Goal: Transaction & Acquisition: Purchase product/service

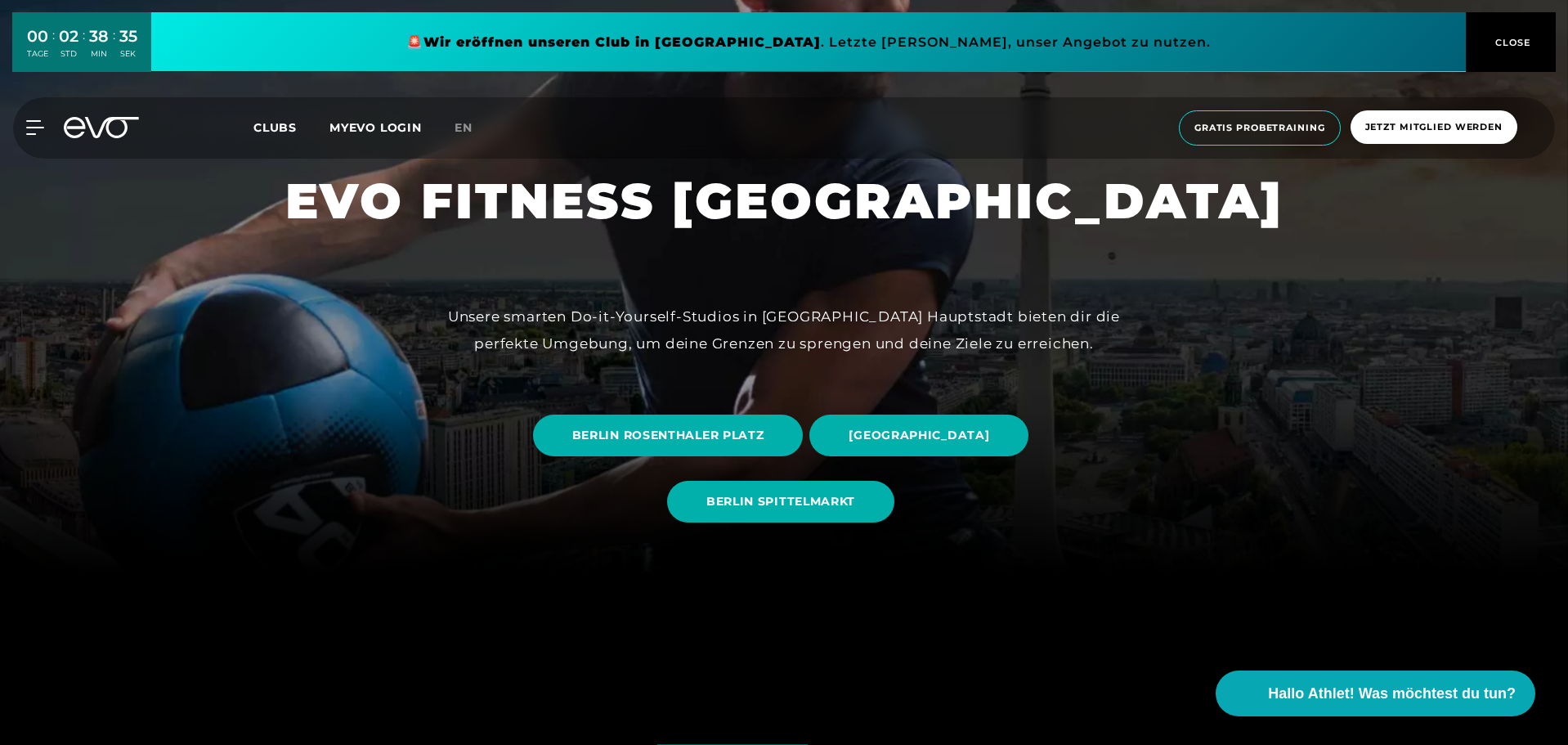
scroll to position [172, 0]
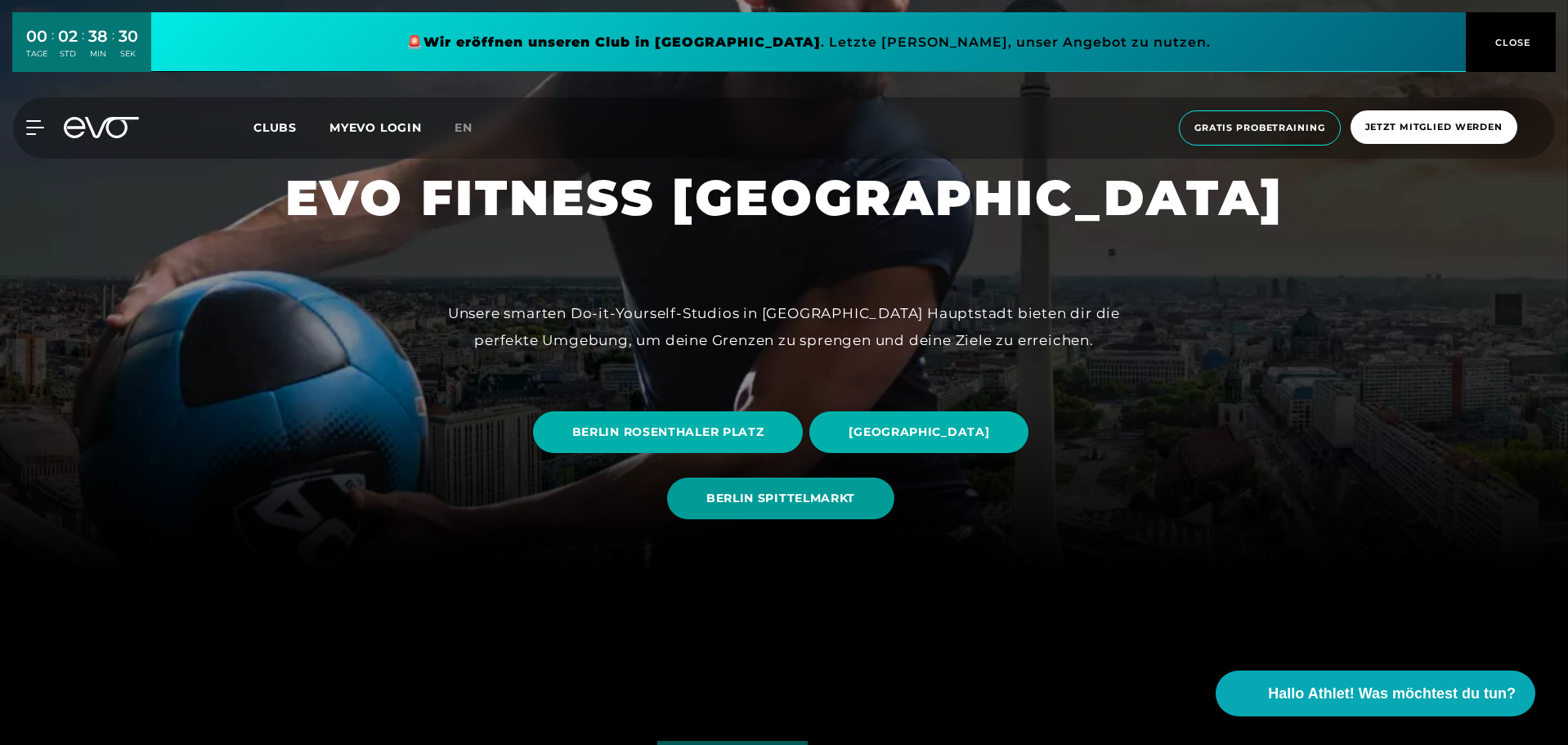
click at [791, 512] on span "BERLIN SPITTELMARKT" at bounding box center [780, 499] width 228 height 41
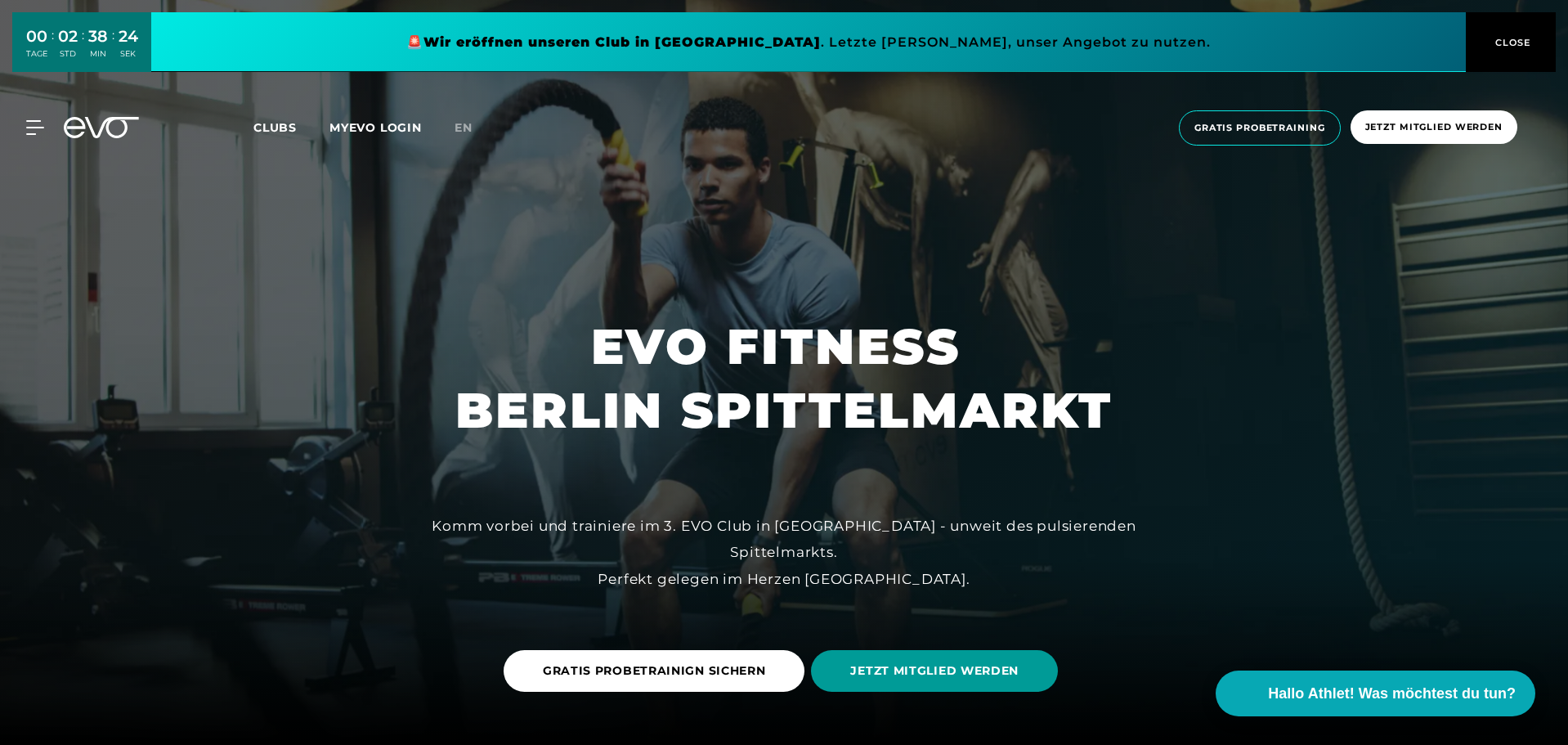
click at [915, 684] on span "JETZT MITGLIED WERDEN" at bounding box center [934, 671] width 247 height 41
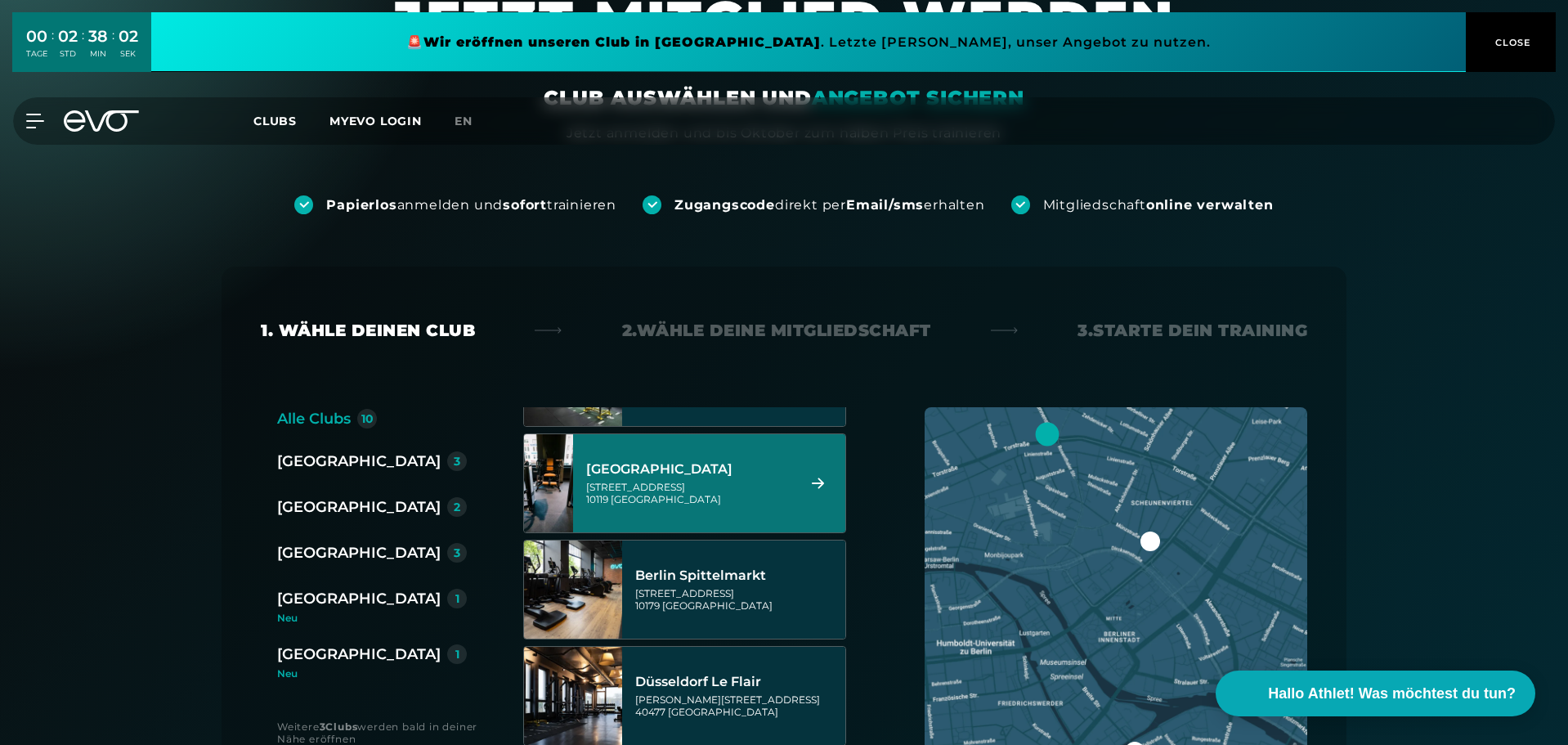
scroll to position [92, 0]
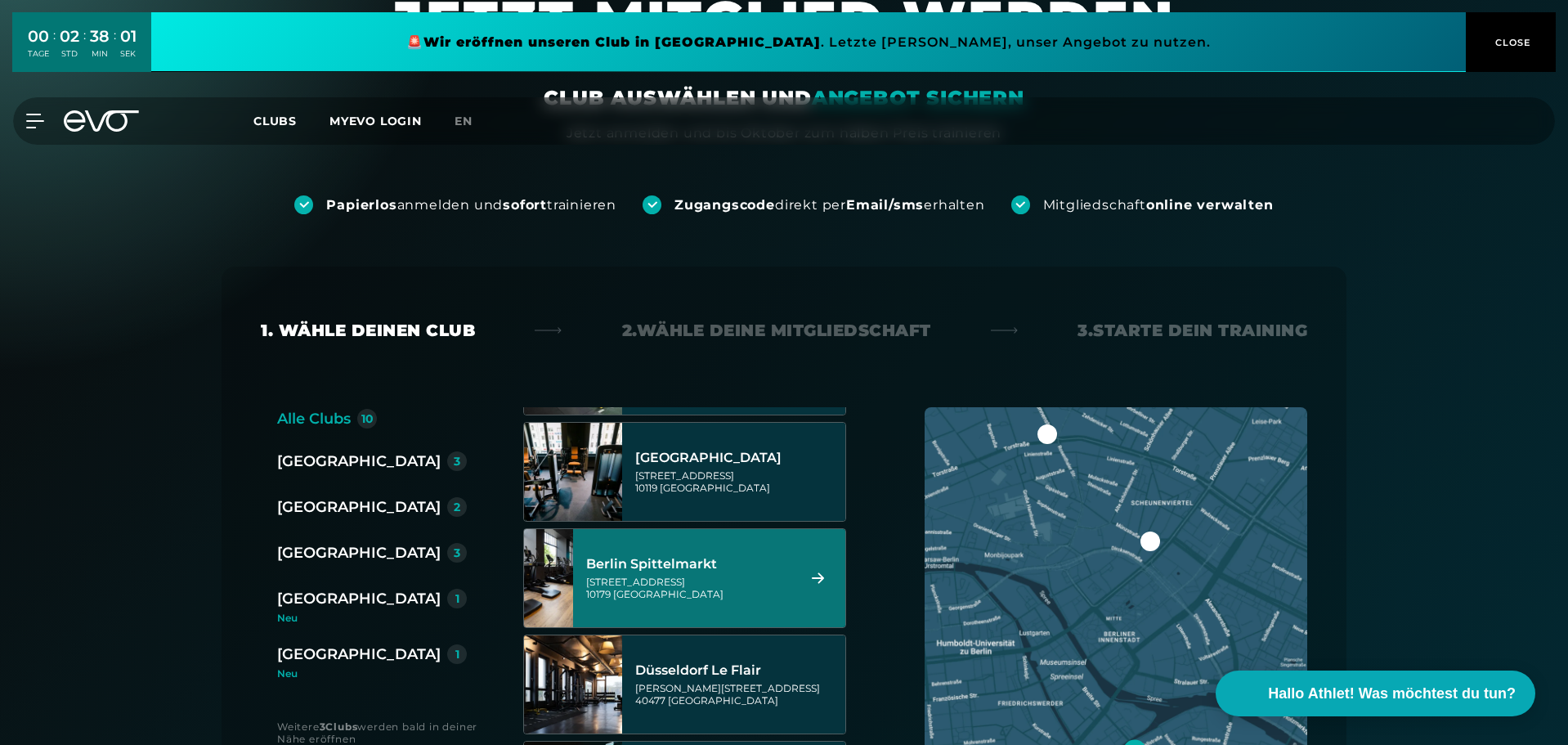
click at [690, 591] on div "[STREET_ADDRESS]" at bounding box center [688, 587] width 205 height 25
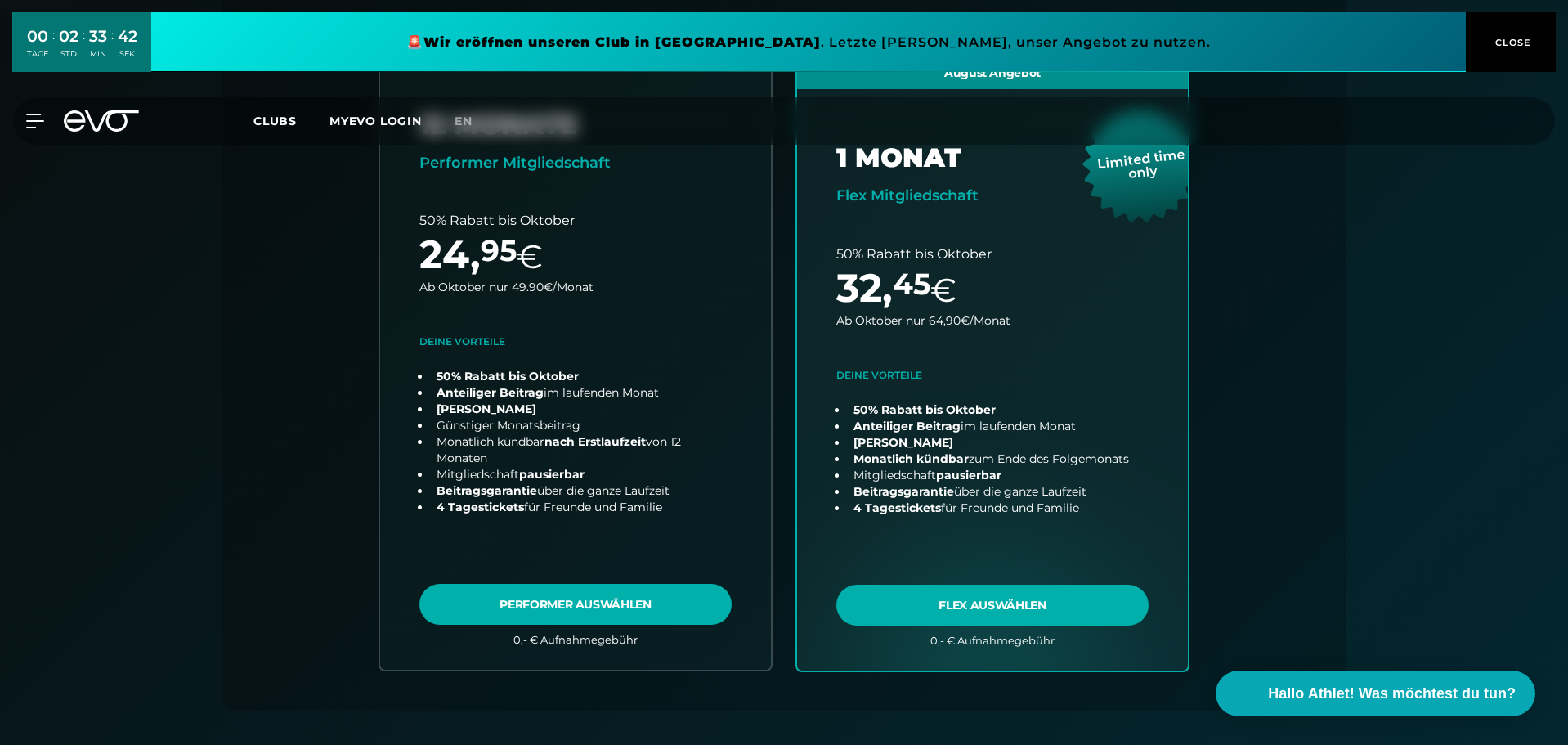
scroll to position [0, 0]
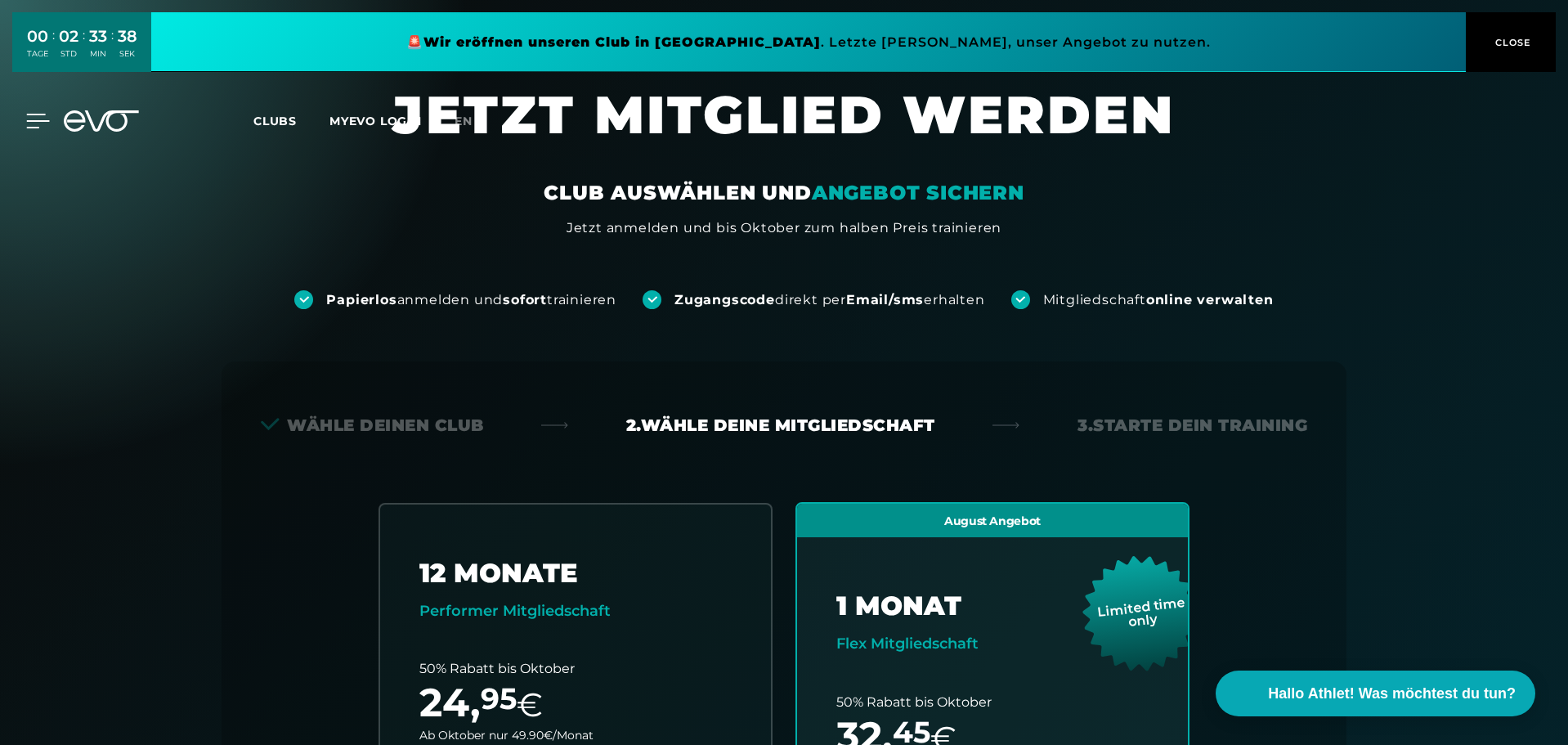
click at [38, 119] on icon at bounding box center [38, 120] width 24 height 15
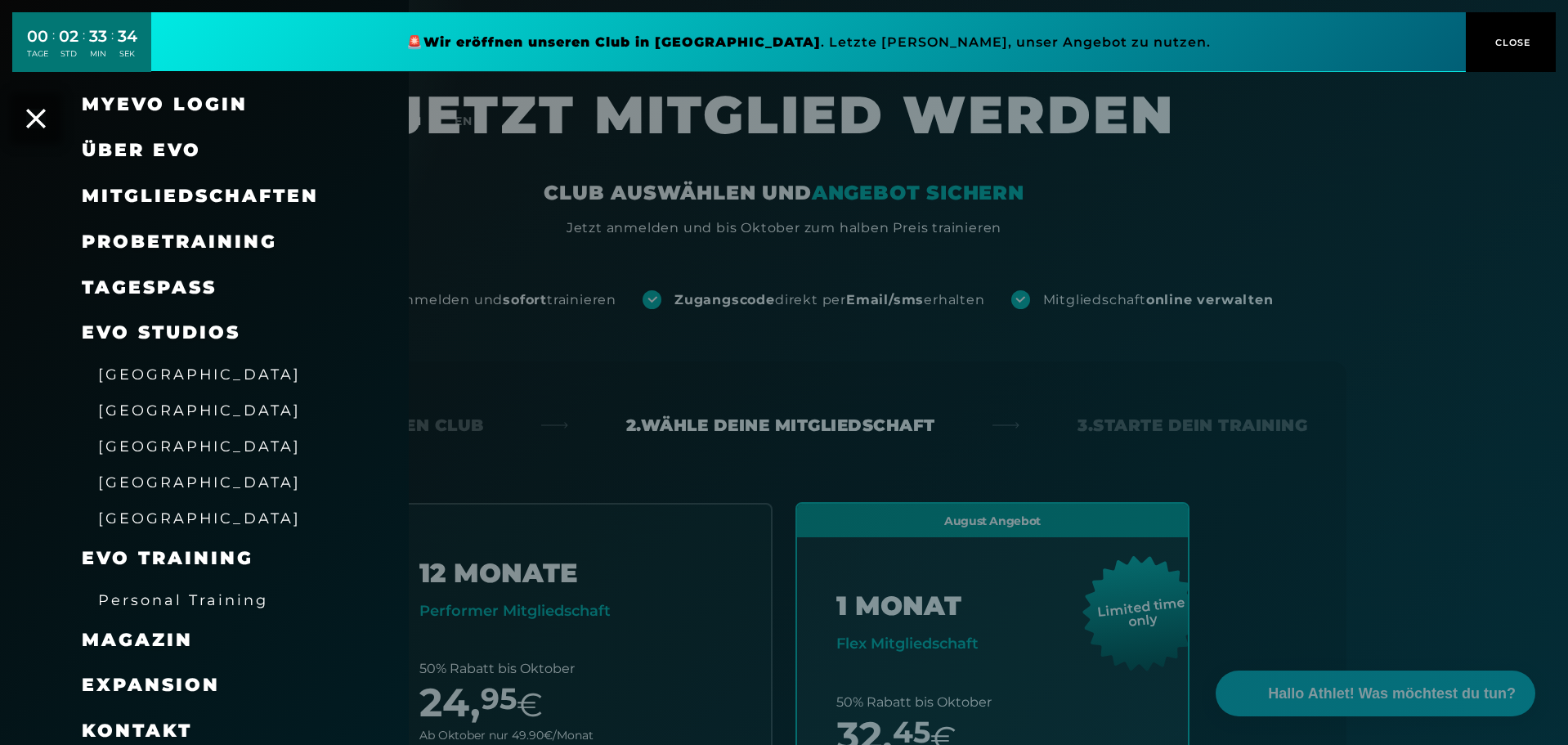
click at [161, 282] on link "TAGESPASS" at bounding box center [149, 288] width 135 height 22
